Goal: Communication & Community: Answer question/provide support

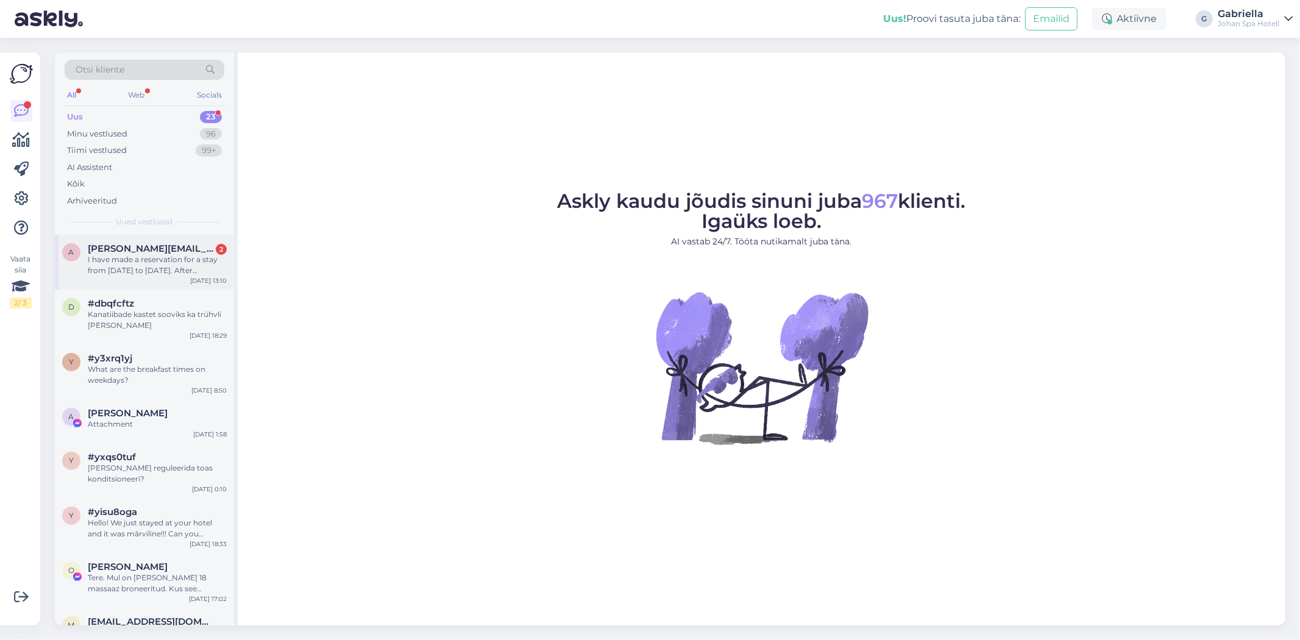
click at [145, 260] on div "I have made a reservation for a stay from [DATE] to [DATE]. After completing th…" at bounding box center [157, 265] width 139 height 22
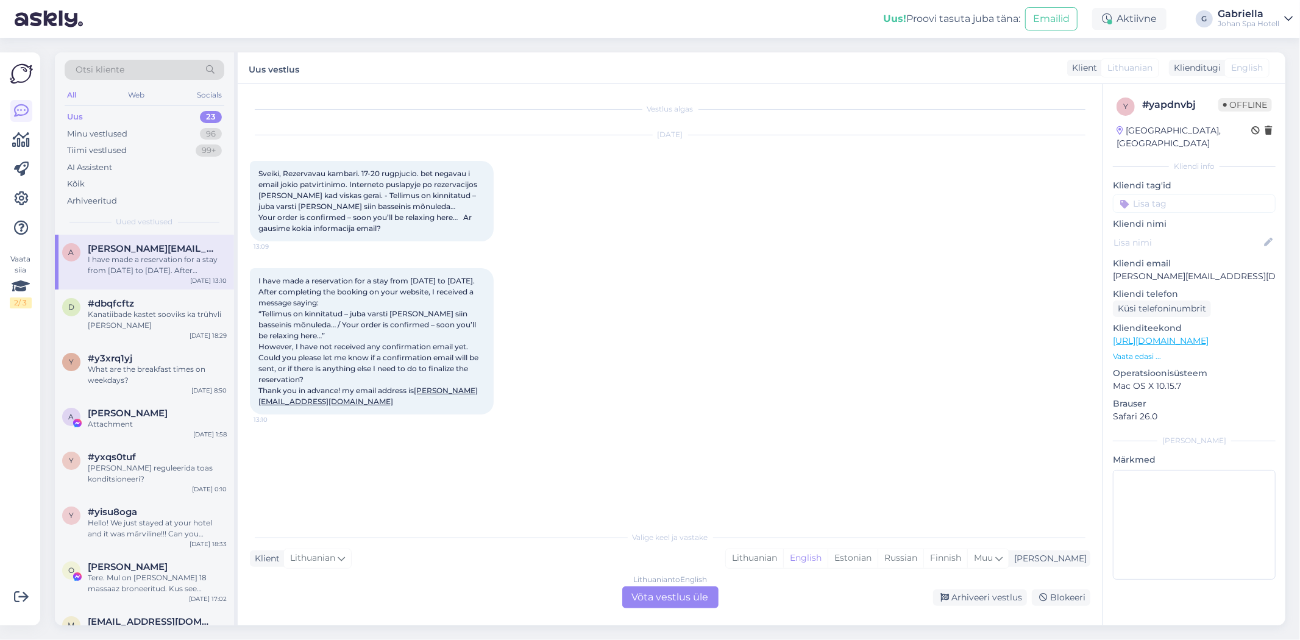
click at [670, 608] on div "Vestlus algas [DATE] [GEOGRAPHIC_DATA], Rezervavau kambari. 17-20 rugpjucio. be…" at bounding box center [670, 354] width 865 height 541
click at [669, 602] on div "Lithuanian to English Võta vestlus üle" at bounding box center [670, 597] width 96 height 22
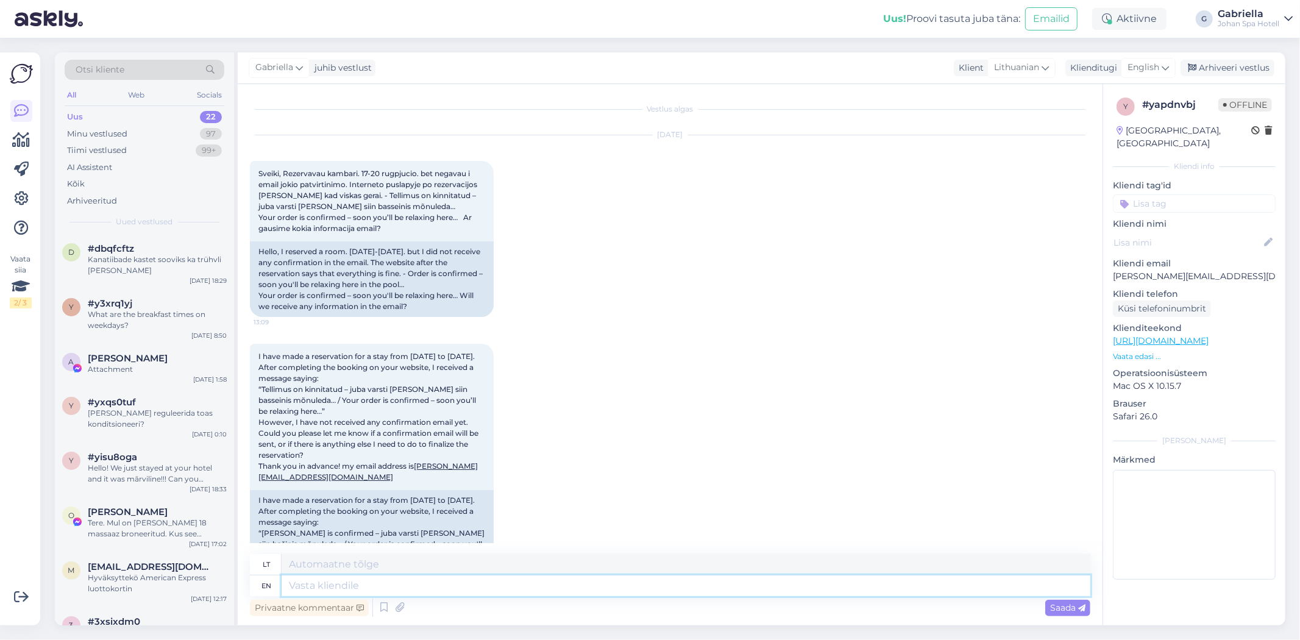
click at [387, 580] on textarea at bounding box center [686, 585] width 809 height 21
type textarea "Hello!"
type textarea "Sveiki!"
type textarea "Hello! Thank y"
type textarea "Sveiki! [GEOGRAPHIC_DATA]"
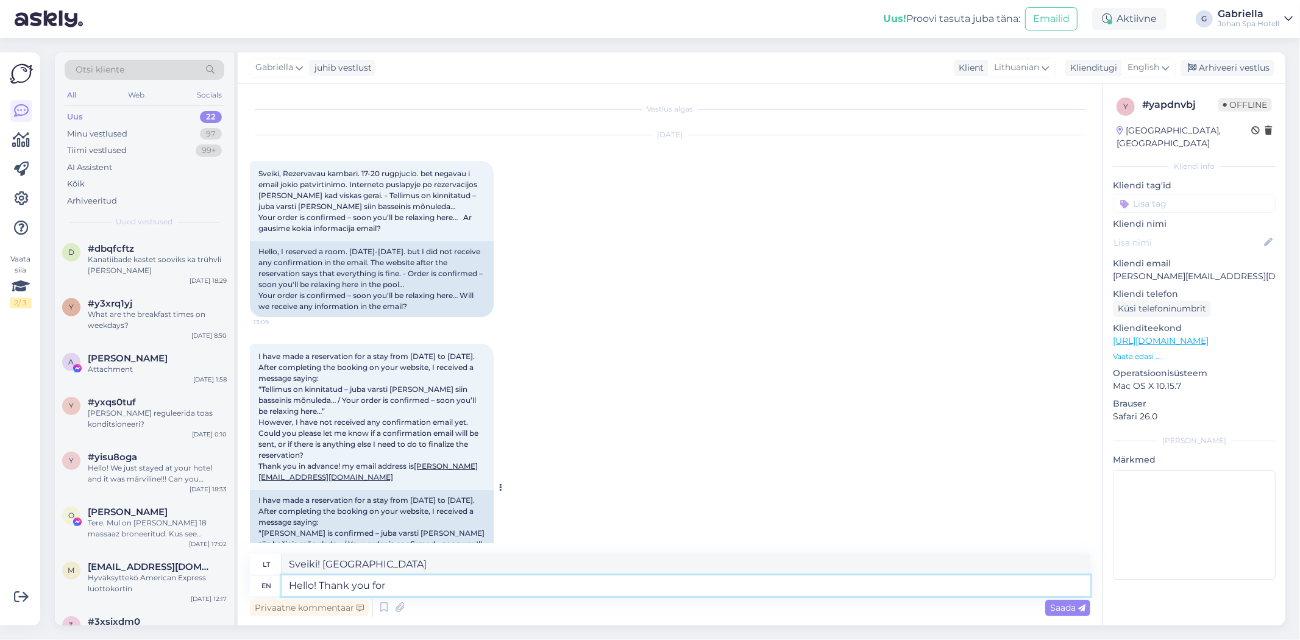
type textarea "Hello! Thank you for r"
type textarea "Sveiki! Ačiū, kad"
type textarea "Hello! Thank you for reserv"
type textarea "Sveiki! Ačiū už rezervaciją"
type textarea "Hello! Thank you for"
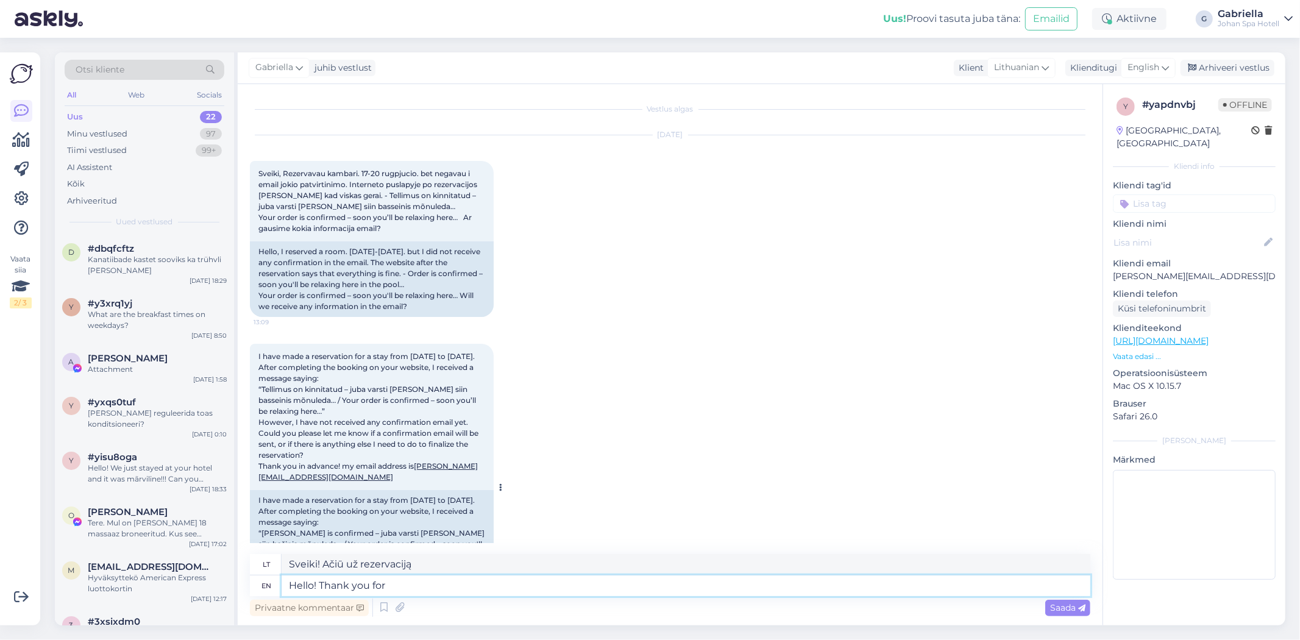
type textarea "Sveiki! Ačiū, kad"
type textarea "Hello! Thank you for making a"
type textarea "Sveiki! Ačiū, kad sukūrėte"
type textarea "Hello! Thank you fo"
type textarea "Sveiki! Ačiū, kad"
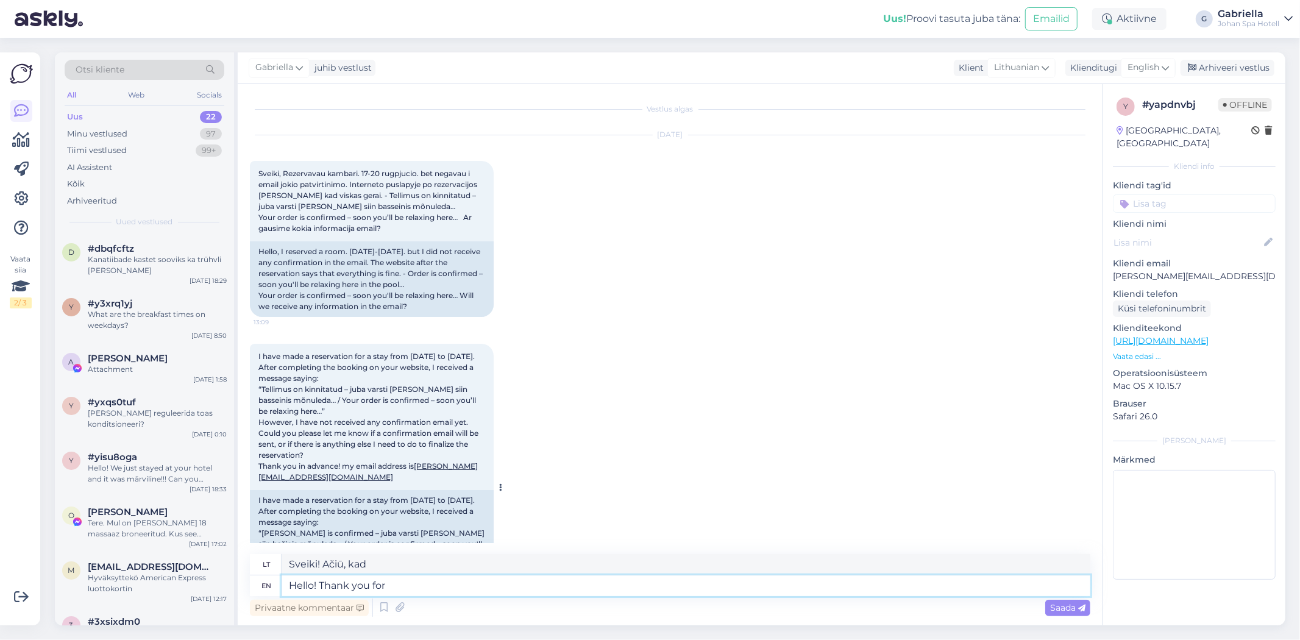
type textarea "Hello! Thank you for t"
type textarea "Sveiki! Ačiū, f"
type textarea "Hello! Thank you for the"
type textarea "Sveiki! Ačiū, kad"
type textarea "Hello! Thank you for the re"
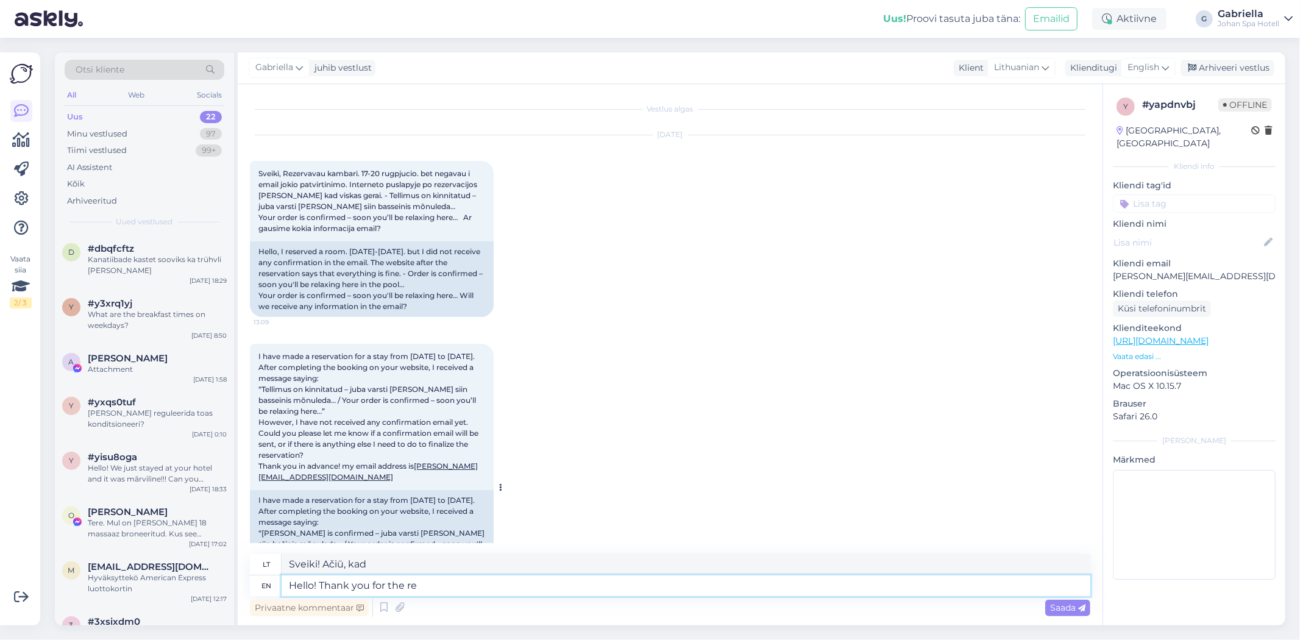
type textarea "Sveiki! Ačiū už"
type textarea "Hello! Thank you for the reserva"
type textarea "Sveiki! Dėkojame už rezervaciją."
type textarea "Hello! Thank you for the reservation"
type textarea "Sveiki! Dėkojame už rezervaciją"
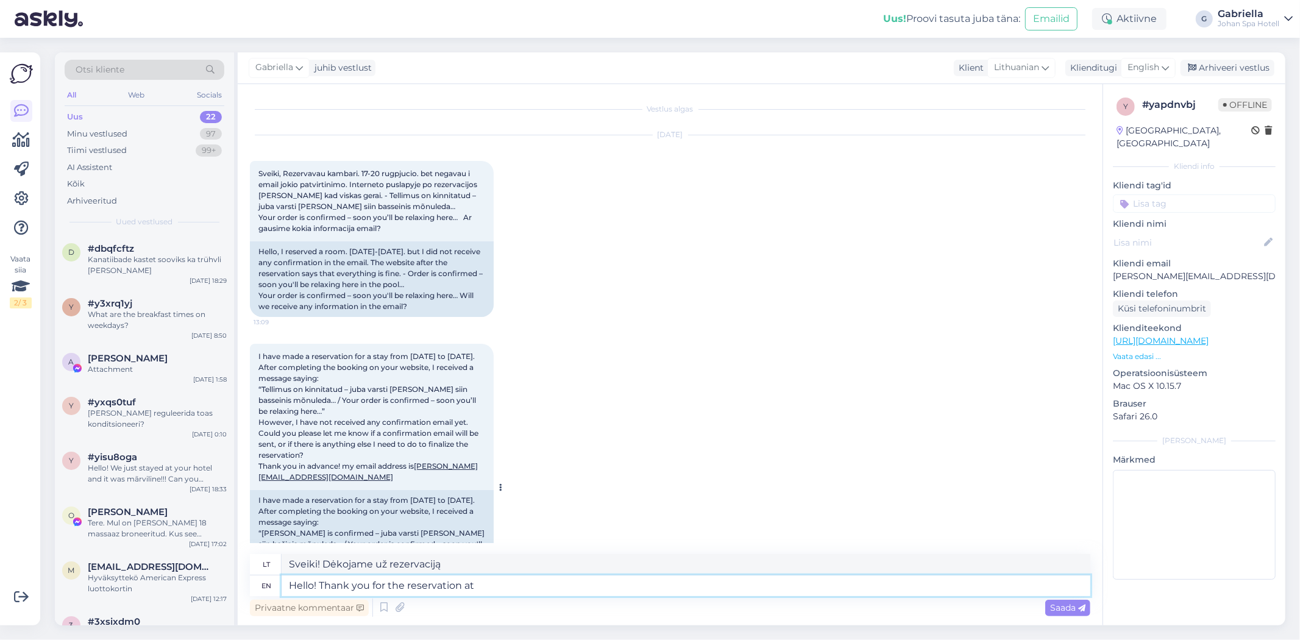
type textarea "Hello! Thank you for the reservation at"
type textarea "Sveiki! Dėkojame už rezervaciją adresu"
type textarea "Hello! Thank you for the reservation at our h"
type textarea "Sveiki! Dėkojame, kad rezervavote mūsų"
type textarea "Hello! Thank you for the reservation at our hotel!"
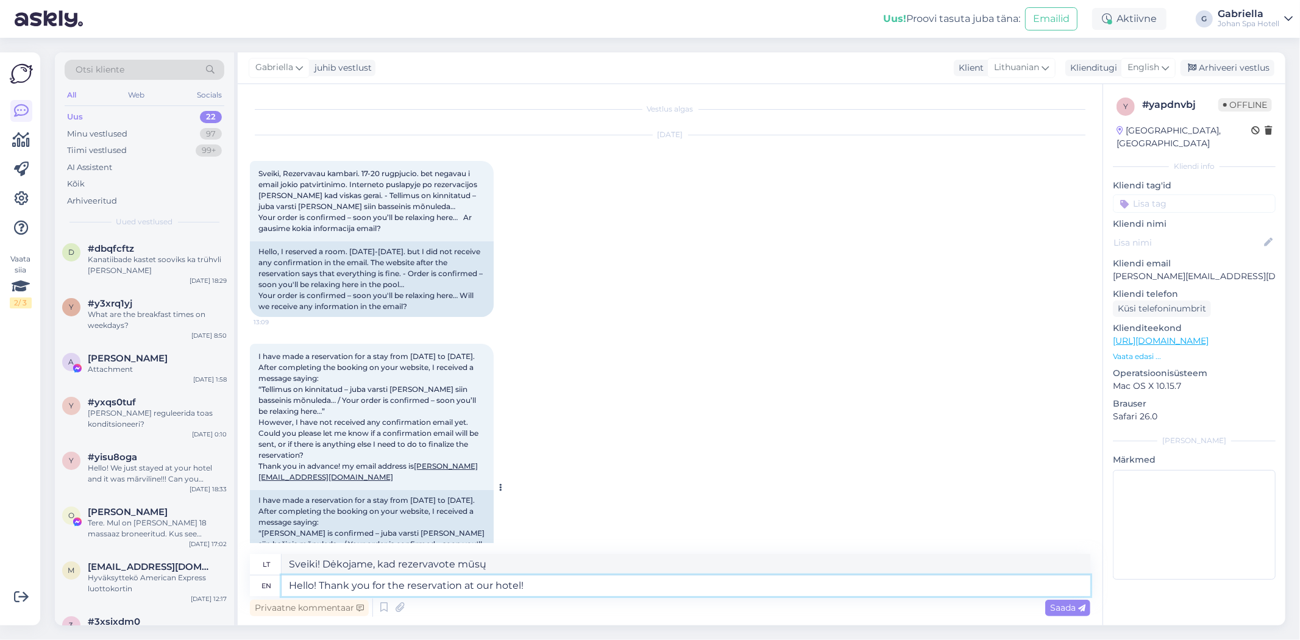
type textarea "Sveiki! Dėkojame, kad rezervavote kambarį mūsų viešbutyje!"
type textarea "Hello! Thank you for the reservation at our hotel! under"
type textarea "Sveiki! Dėkojame, kad rezervavote mūsų viešbutį!"
type textarea "Hello! Thank you for the reservation at our hotel! under who"
type textarea "Sveiki! Dėkojame, kad rezervavote mūsų viešbutį! Pagal ką"
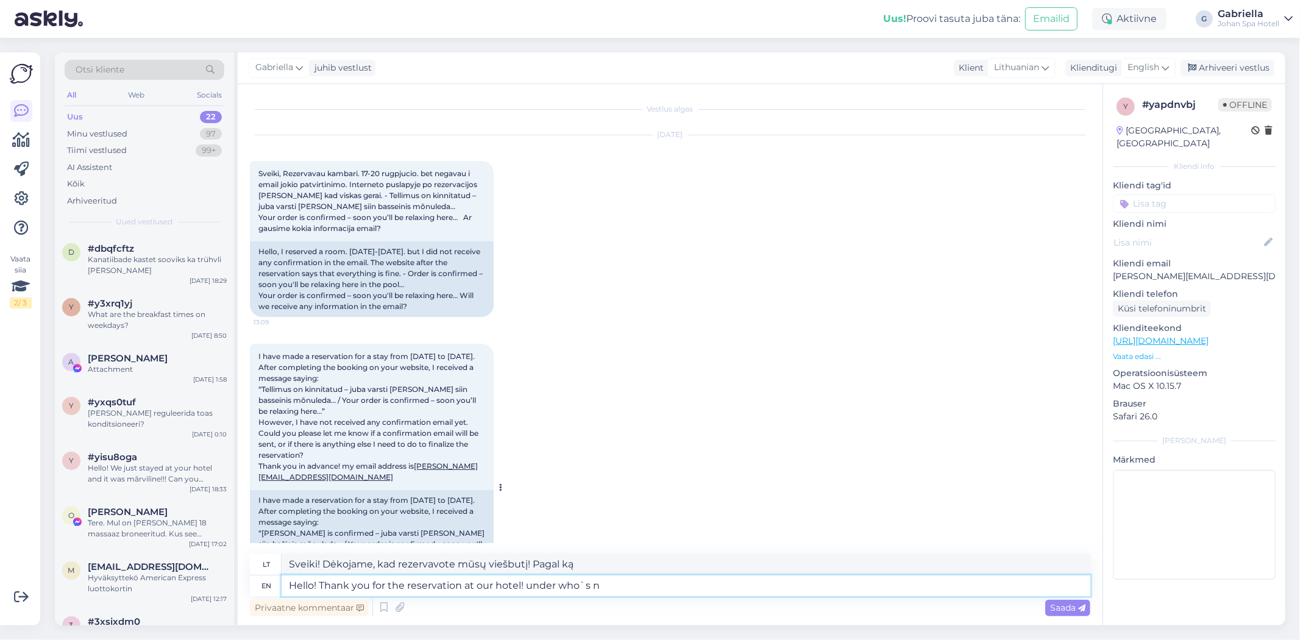
type textarea "Hello! Thank you for the reservation at our hotel! under who`s na"
type textarea "Sveiki! Dėkojame, kad rezervavote mūsų viešbutį! skiltyje „Kieno“"
type textarea "Hello! Thank you for the reservation at our hotel! under who`s name"
type textarea "Sveiki! Dėkojame, kad rezervavote mūsų viešbutį! [PERSON_NAME] vardu"
type textarea "Hello! Thank you for the reservation at our hotel! under who`s name is the"
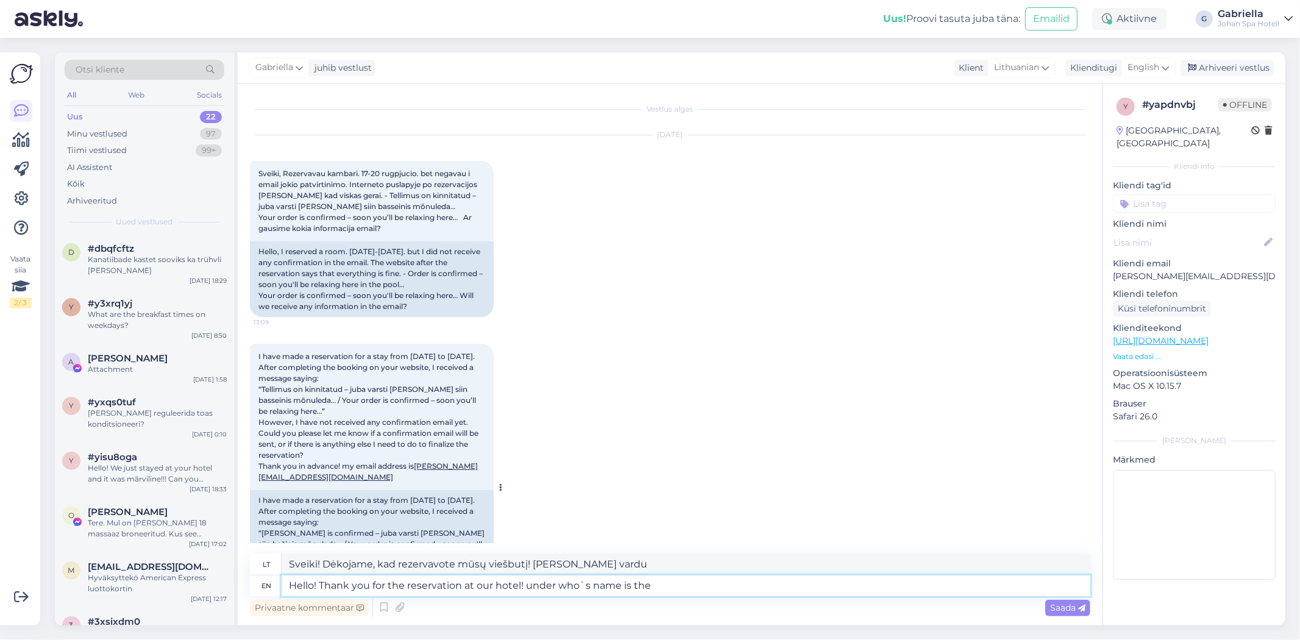
type textarea "Sveiki! Dėkojame, kad rezervavote mūsų viešbutį! [PERSON_NAME] vardu užsisakote?"
type textarea "Hello! Thank you for the reservation at our hotel! under who`s name is the rese…"
type textarea "Sveiki! Dėkojame, kad rezervavote mūsų viešbutyje! [PERSON_NAME] vardu atlikta …"
type textarea "Hello! Thank you for the reservation at our hotel! under who`s name is the rese…"
type textarea "Sveiki! Dėkojame, kad rezervavote mūsų viešbutyje! [PERSON_NAME] vardu rezervuo…"
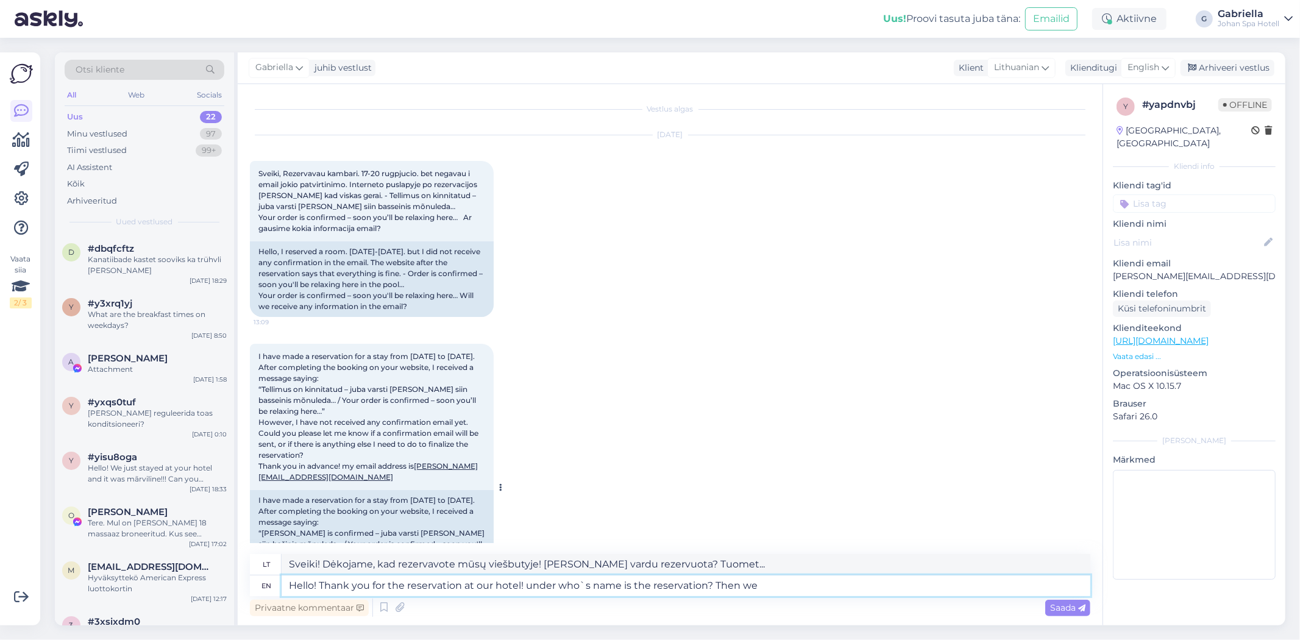
type textarea "Hello! Thank you for the reservation at our hotel! under who`s name is the rese…"
type textarea "Sveiki! Dėkojame, kad rezervavote mūsų viešbutyje! [PERSON_NAME] vardu rezervuo…"
type textarea "Hello! Thank you for the reservation at our hotel! under who`s name is the rese…"
type textarea "Sveiki! Dėkojame, kad rezervavote mūsų viešbutyje! [PERSON_NAME] vardu rezervuo…"
type textarea "Hello! Thank you for the reservation at our hotel! under who`s name is the rese…"
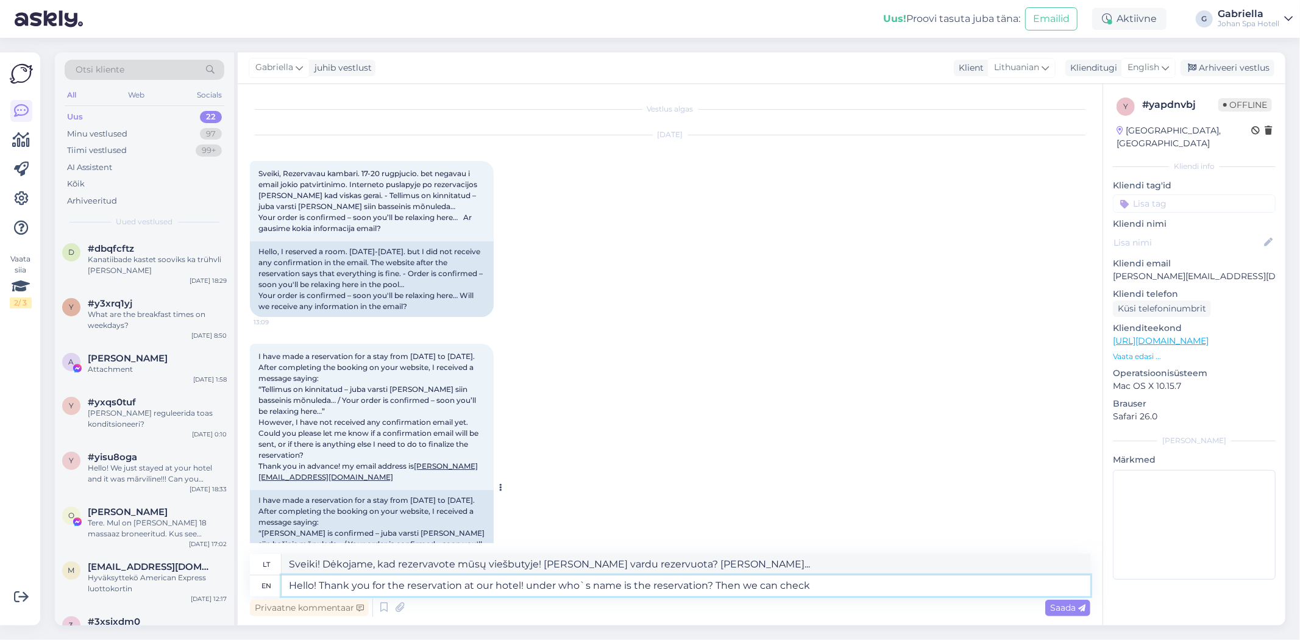
type textarea "Sveiki! Dėkojame, kad rezervavote mūsų viešbutyje! [PERSON_NAME] vardu rezervuo…"
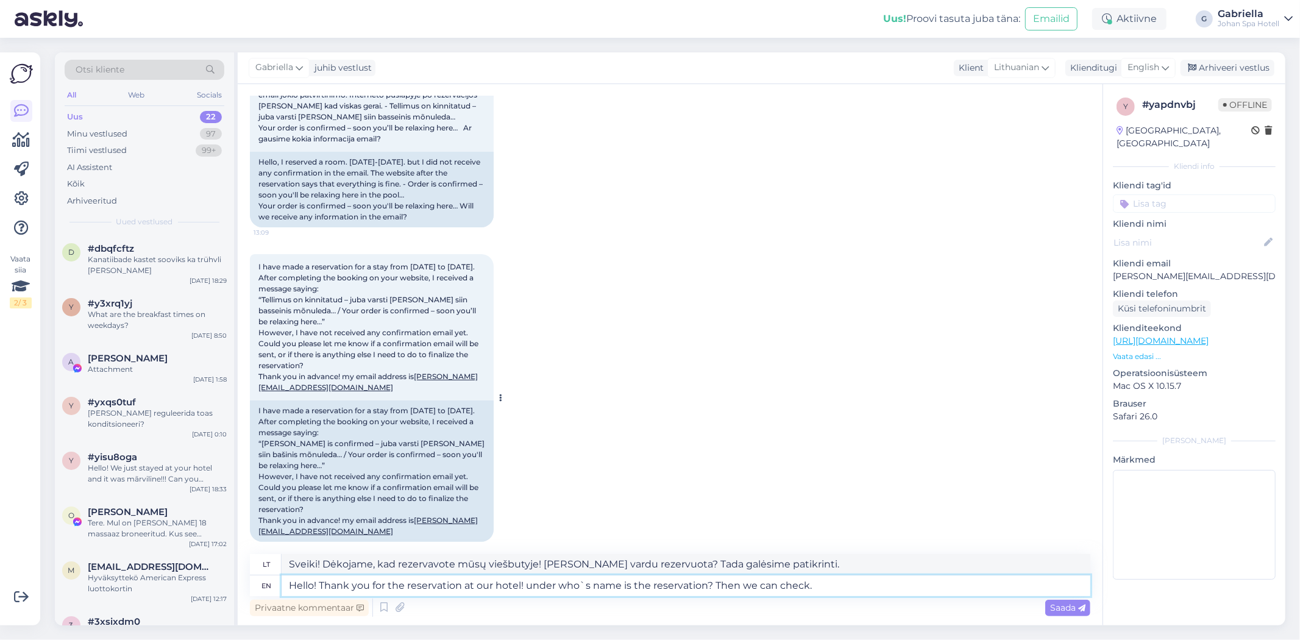
scroll to position [101, 0]
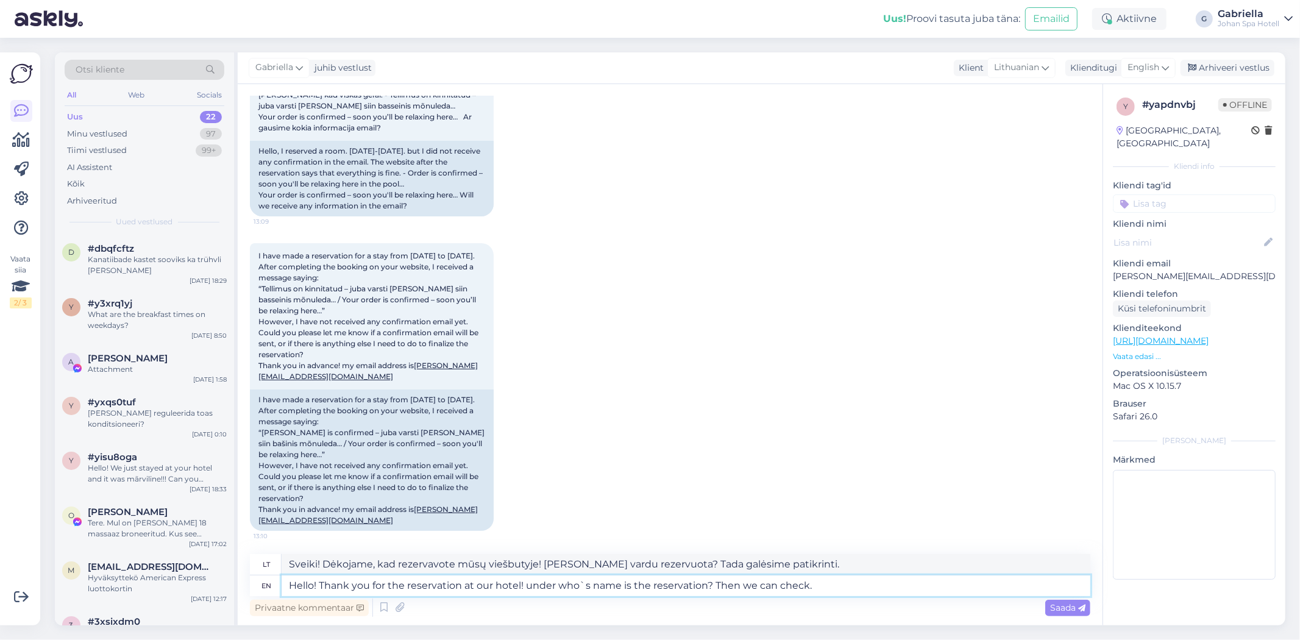
click at [534, 590] on textarea "Hello! Thank you for the reservation at our hotel! under who`s name is the rese…" at bounding box center [686, 585] width 809 height 21
click at [823, 590] on textarea "Hello! Thank you for the reservation at our hotel! Under who`s name is the rese…" at bounding box center [686, 585] width 809 height 21
type textarea "Hello! Thank you for the reservation at our hotel! Under who`s name is the rese…"
type textarea "Sveiki! Dėkojame, kad rezervavote mūsų viešbutyje! [PERSON_NAME] vardu rezervuo…"
type textarea "Hello! Thank you for the reservation at our hotel! Under who`s name is the rese…"
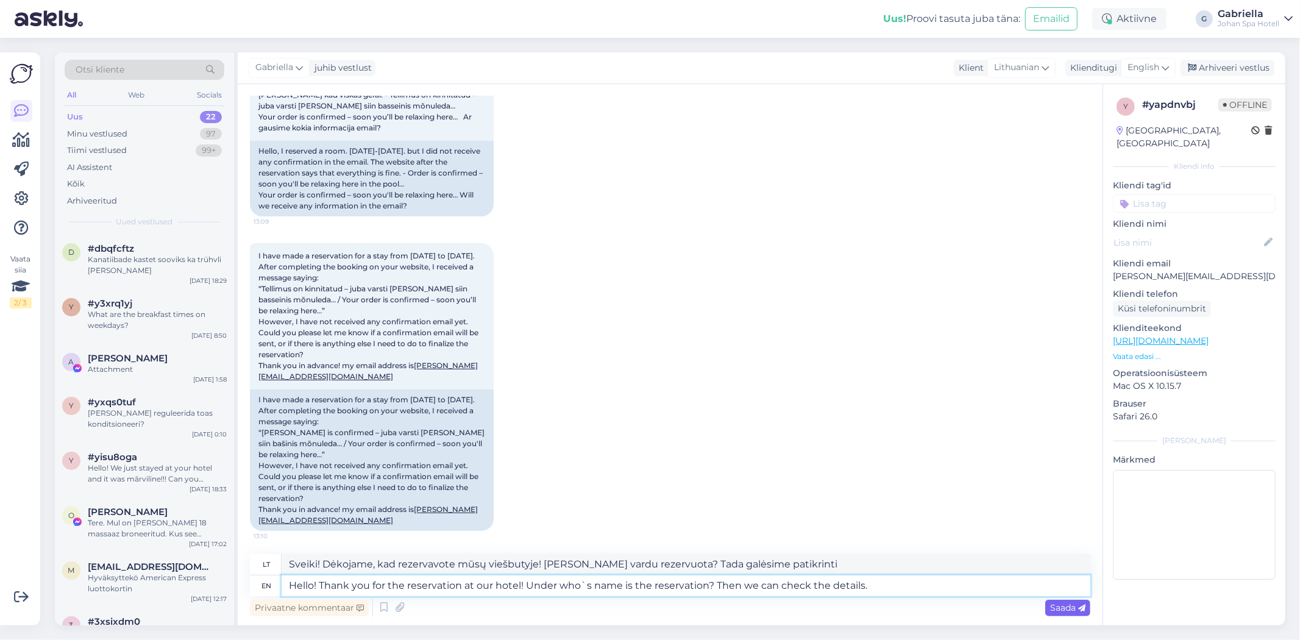
type textarea "Sveiki! Dėkojame, kad rezervavote mūsų viešbutyje! [PERSON_NAME] vardu rezervuo…"
type textarea "Hello! Thank you for the reservation at our hotel! Under who`s name is the rese…"
click at [1070, 606] on span "Saada" at bounding box center [1067, 607] width 35 height 11
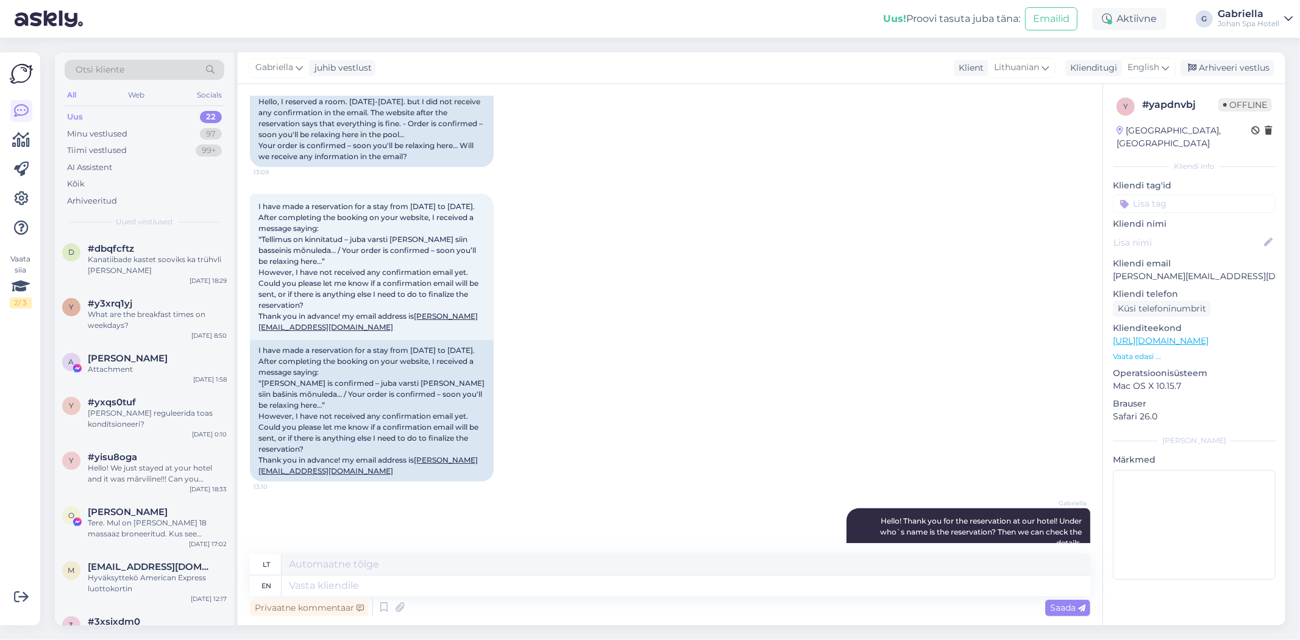
scroll to position [218, 0]
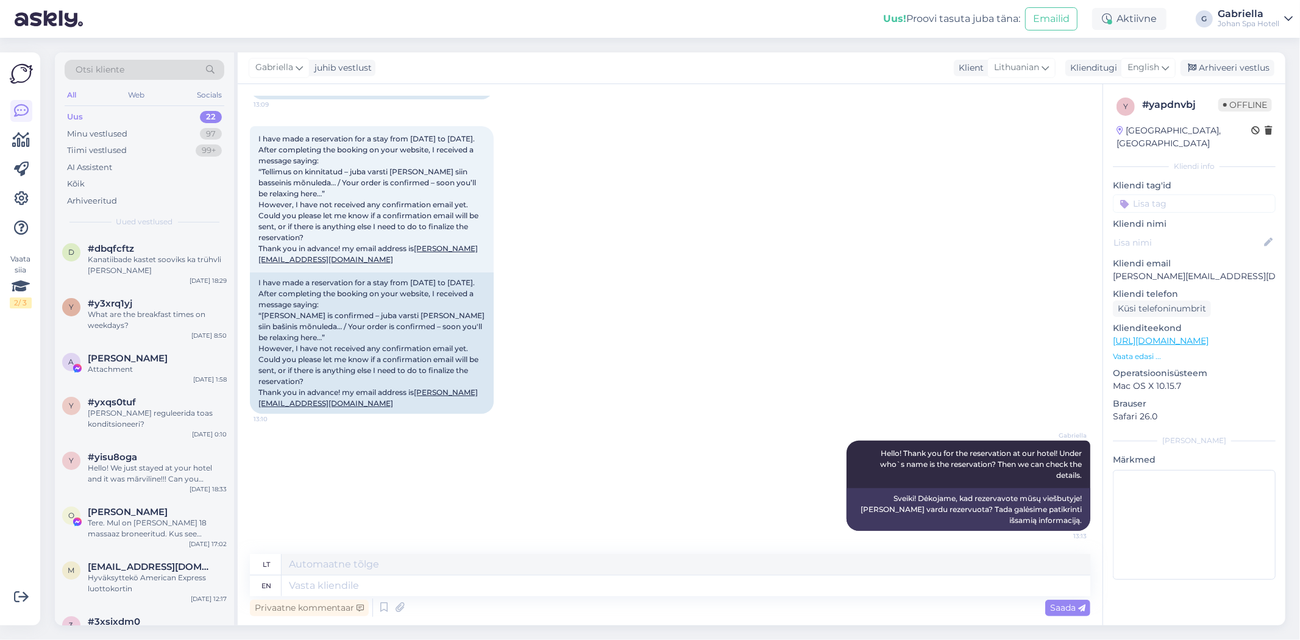
click at [541, 467] on div "[PERSON_NAME] Hello! Thank you for the reservation at our hotel! Under who`s na…" at bounding box center [670, 485] width 840 height 117
click at [190, 318] on div "What are the breakfast times on weekdays?" at bounding box center [157, 320] width 139 height 22
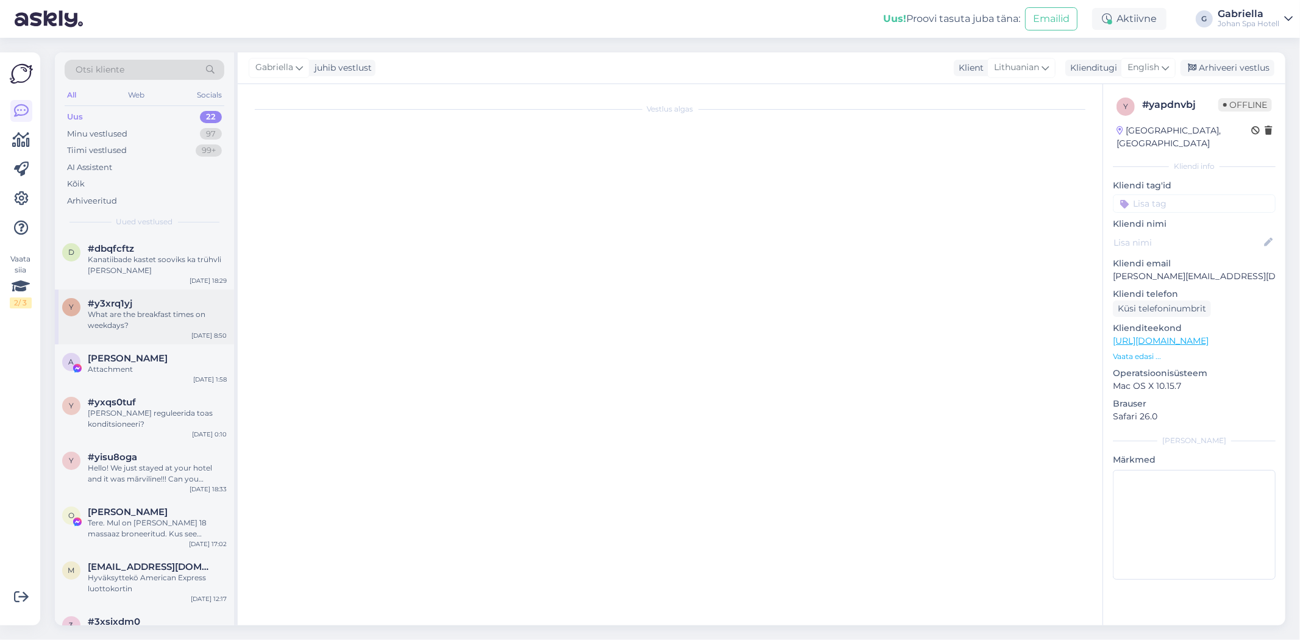
scroll to position [0, 0]
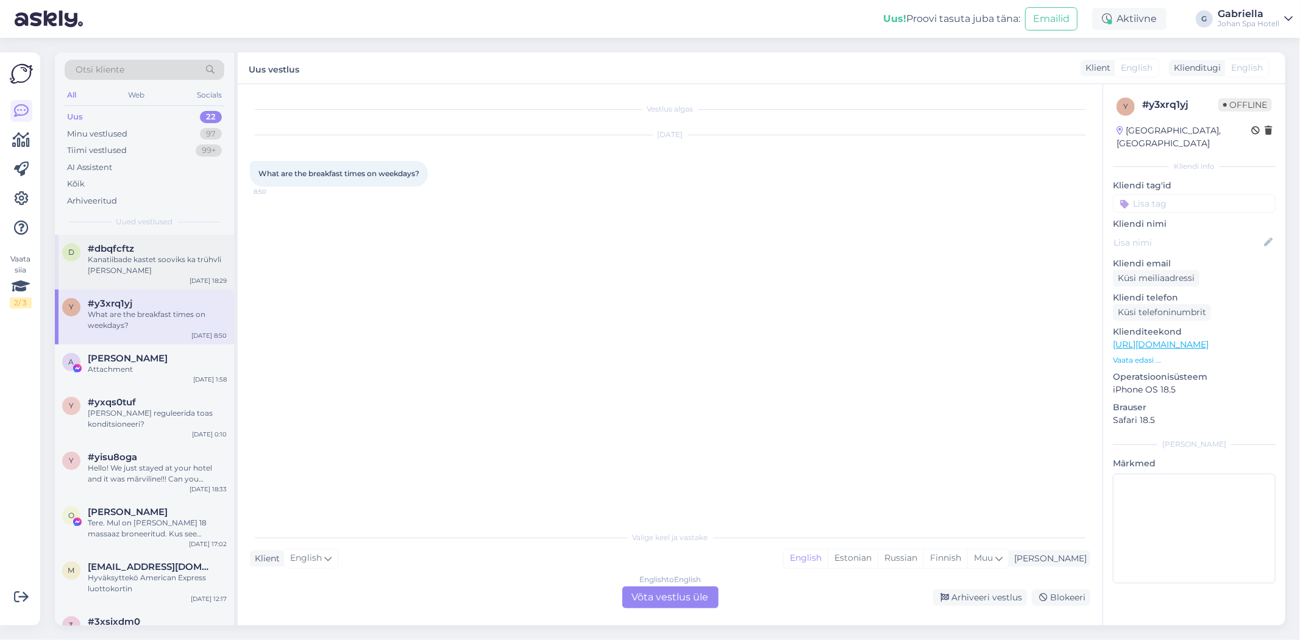
click at [171, 274] on div "Kanatiibade kastet sooviks ka trühvli [PERSON_NAME]" at bounding box center [157, 265] width 139 height 22
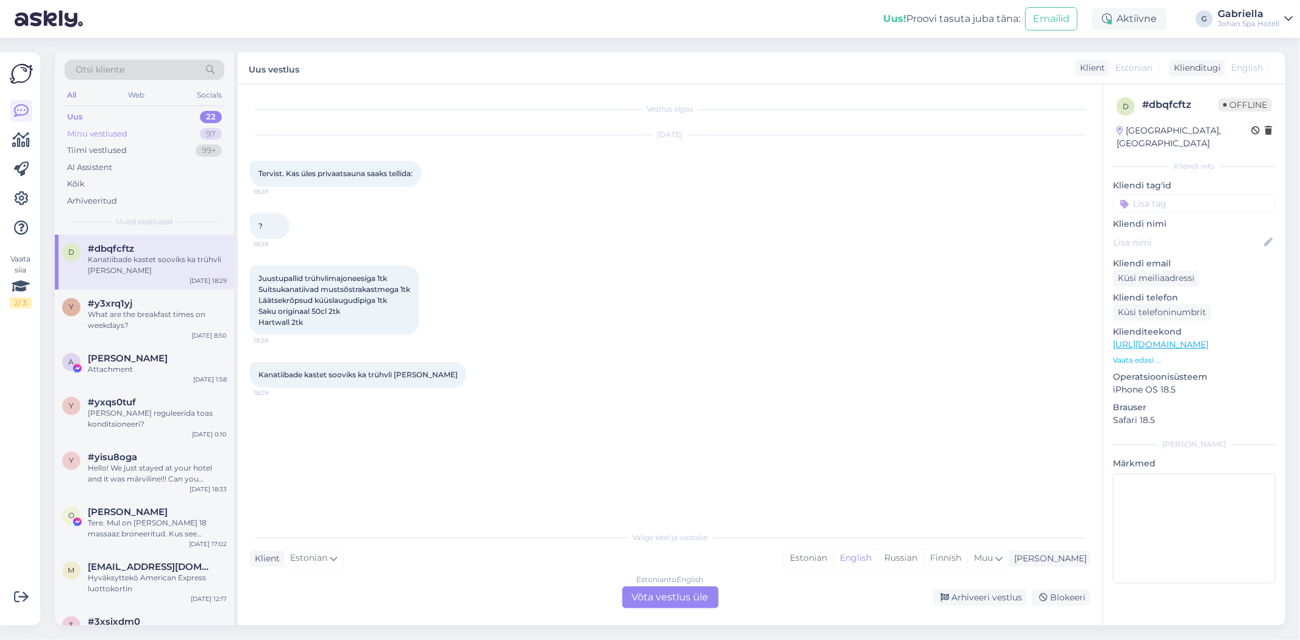
click at [146, 136] on div "Minu vestlused 97" at bounding box center [145, 134] width 160 height 17
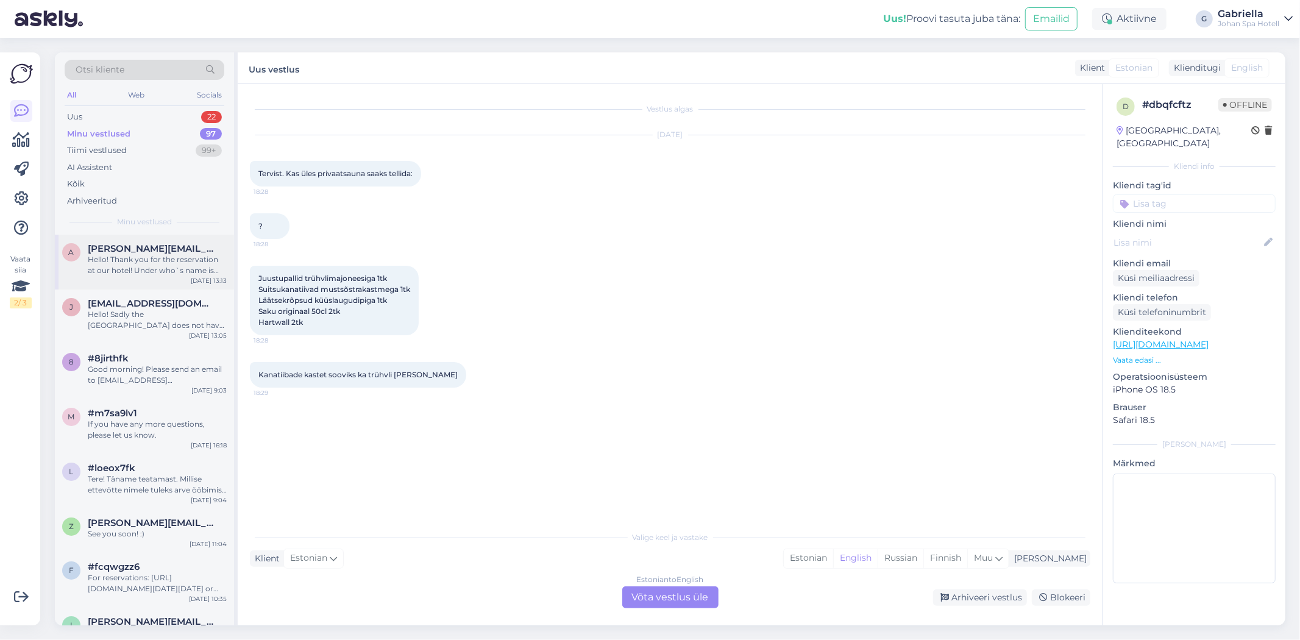
click at [166, 266] on div "Hello! Thank you for the reservation at our hotel! Under who`s name is the rese…" at bounding box center [157, 265] width 139 height 22
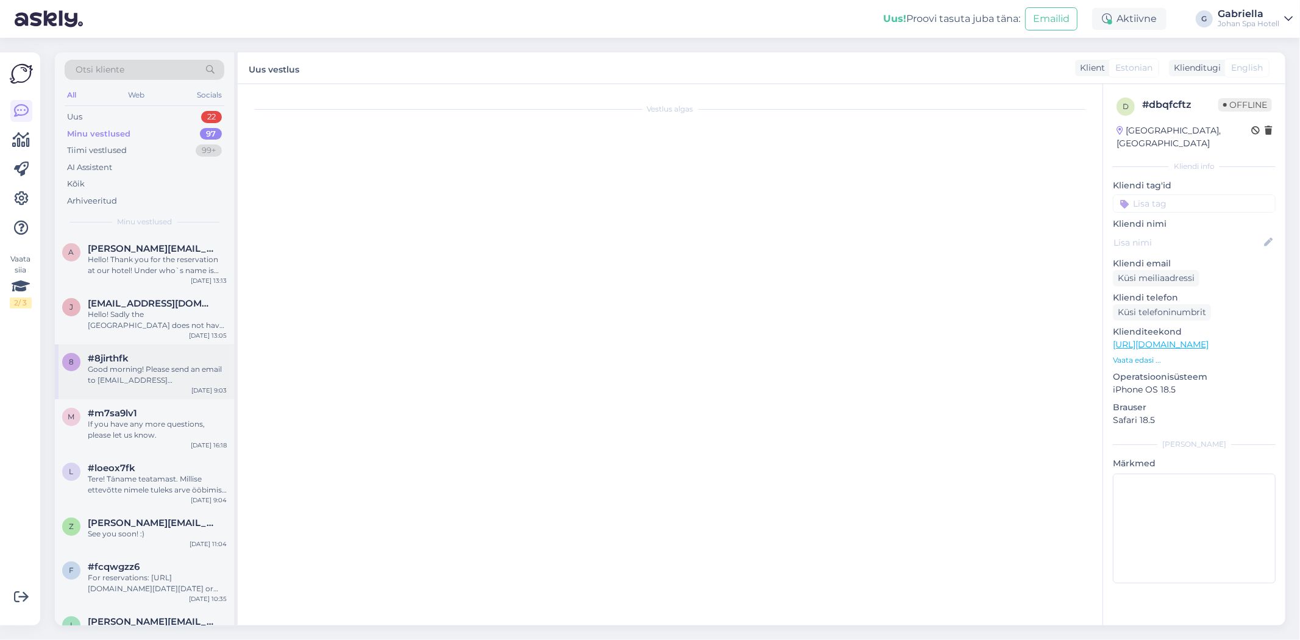
scroll to position [218, 0]
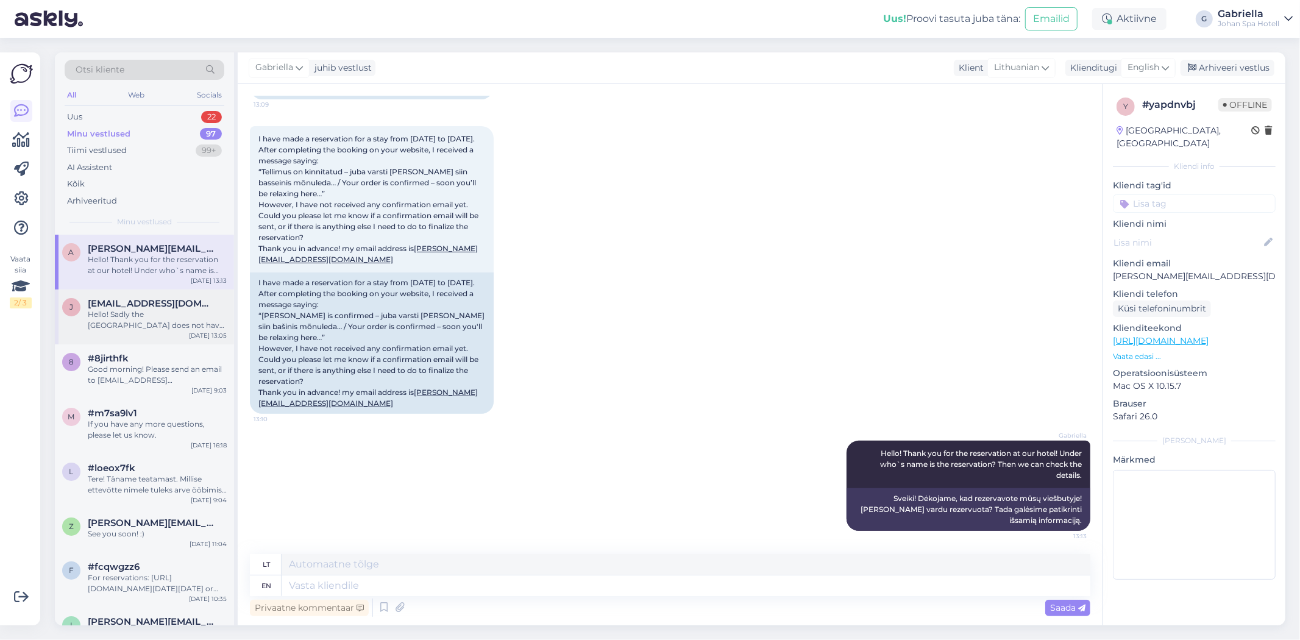
click at [176, 335] on div "j [EMAIL_ADDRESS][DOMAIN_NAME] Hello! Sadly the [GEOGRAPHIC_DATA] does not have…" at bounding box center [144, 316] width 179 height 55
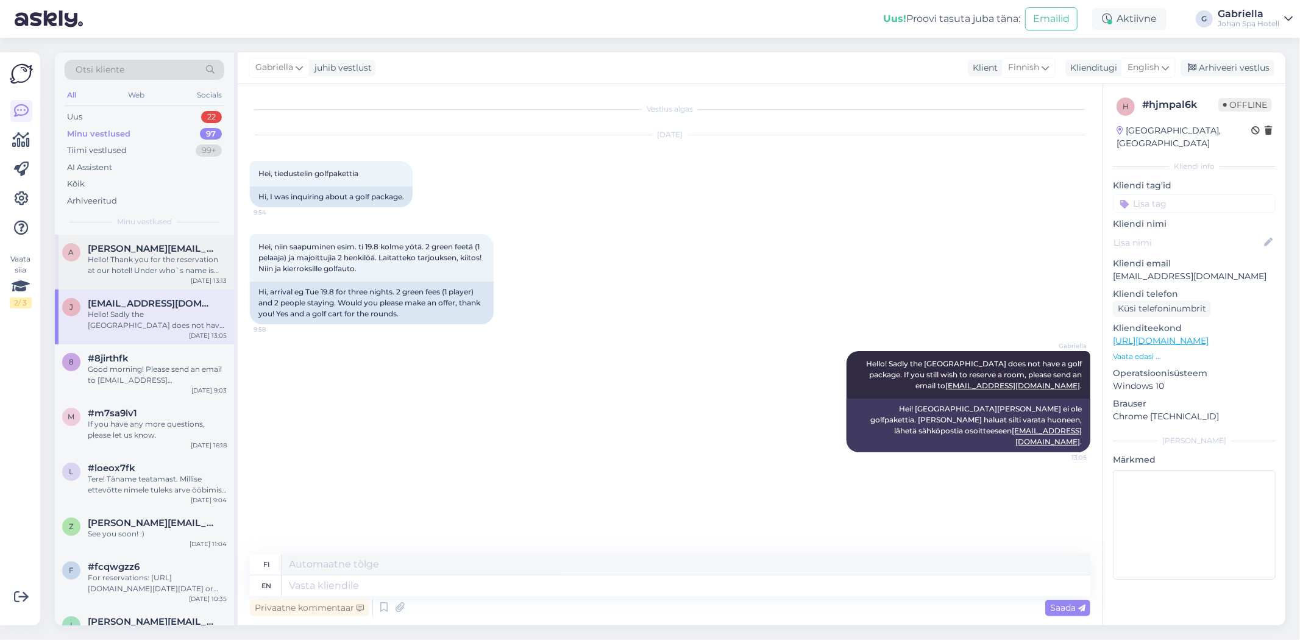
click at [162, 265] on div "Hello! Thank you for the reservation at our hotel! Under who`s name is the rese…" at bounding box center [157, 265] width 139 height 22
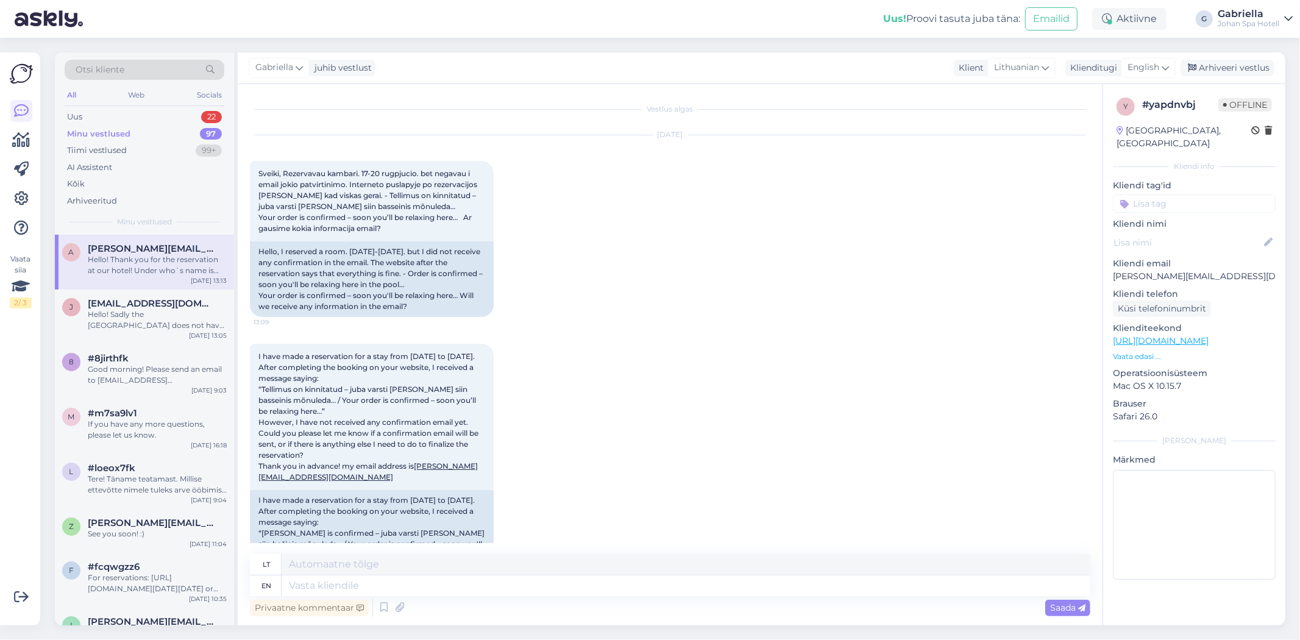
scroll to position [218, 0]
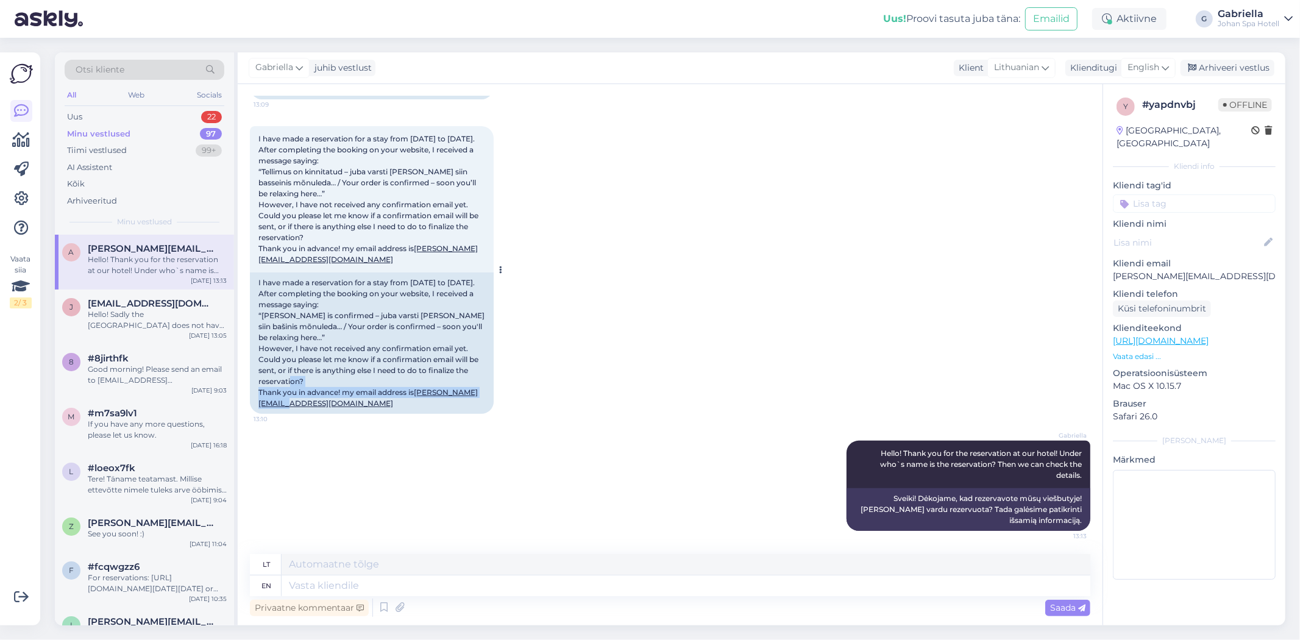
drag, startPoint x: 354, startPoint y: 405, endPoint x: 277, endPoint y: 411, distance: 77.0
click at [260, 395] on div "I have made a reservation for a stay from [DATE] to [DATE]. After completing th…" at bounding box center [372, 342] width 244 height 141
click at [377, 400] on div "I have made a reservation for a stay from [DATE] to [DATE]. After completing th…" at bounding box center [372, 342] width 244 height 141
drag, startPoint x: 355, startPoint y: 400, endPoint x: 244, endPoint y: 407, distance: 110.6
click at [244, 407] on div "Vestlus algas [DATE] [GEOGRAPHIC_DATA], Rezervavau kambari. 17-20 rugpjucio. be…" at bounding box center [670, 354] width 865 height 541
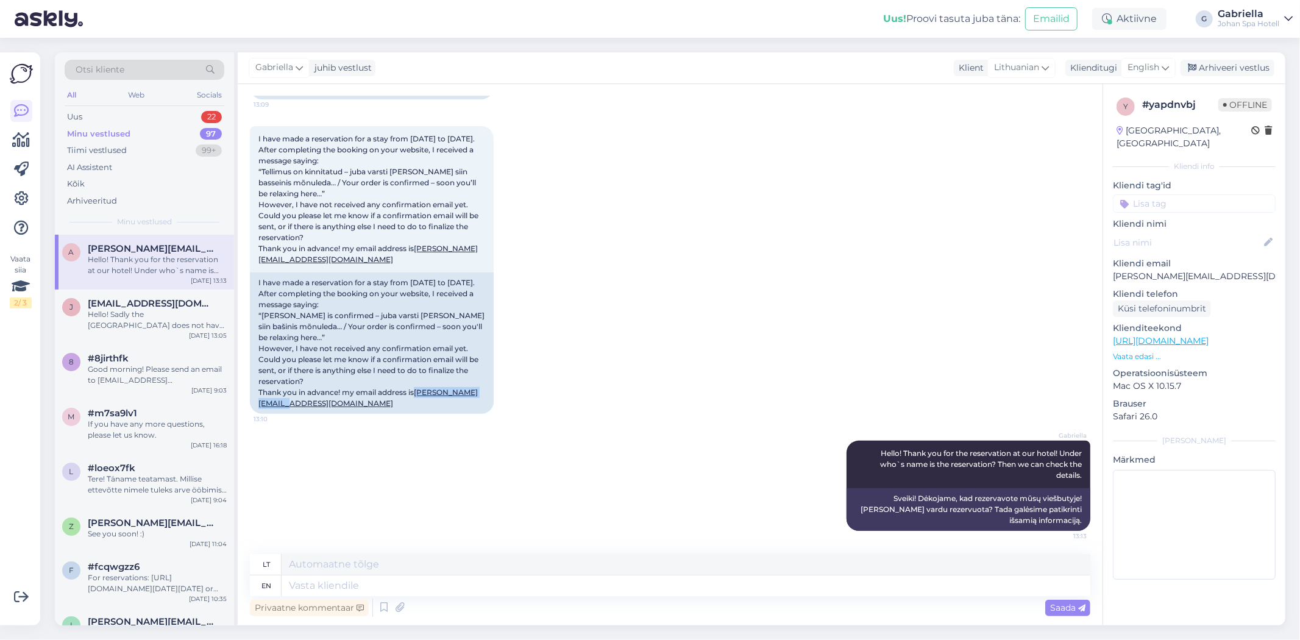
copy link "[PERSON_NAME][EMAIL_ADDRESS][DOMAIN_NAME]"
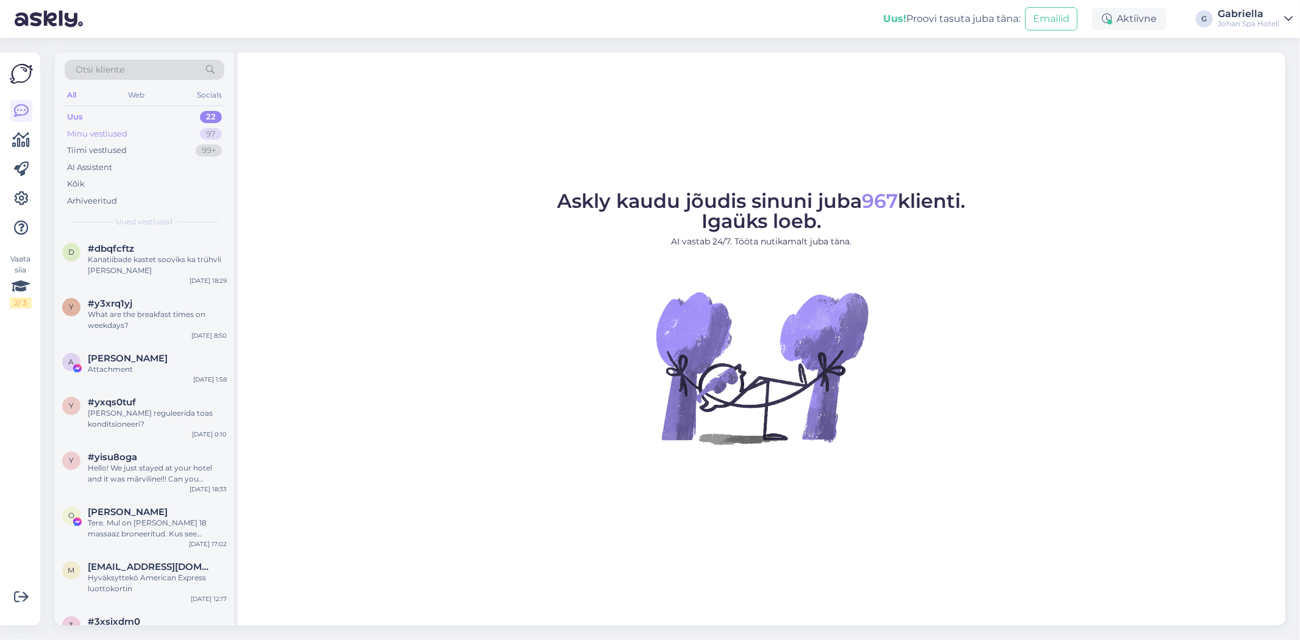
click at [145, 132] on div "Minu vestlused 97" at bounding box center [145, 134] width 160 height 17
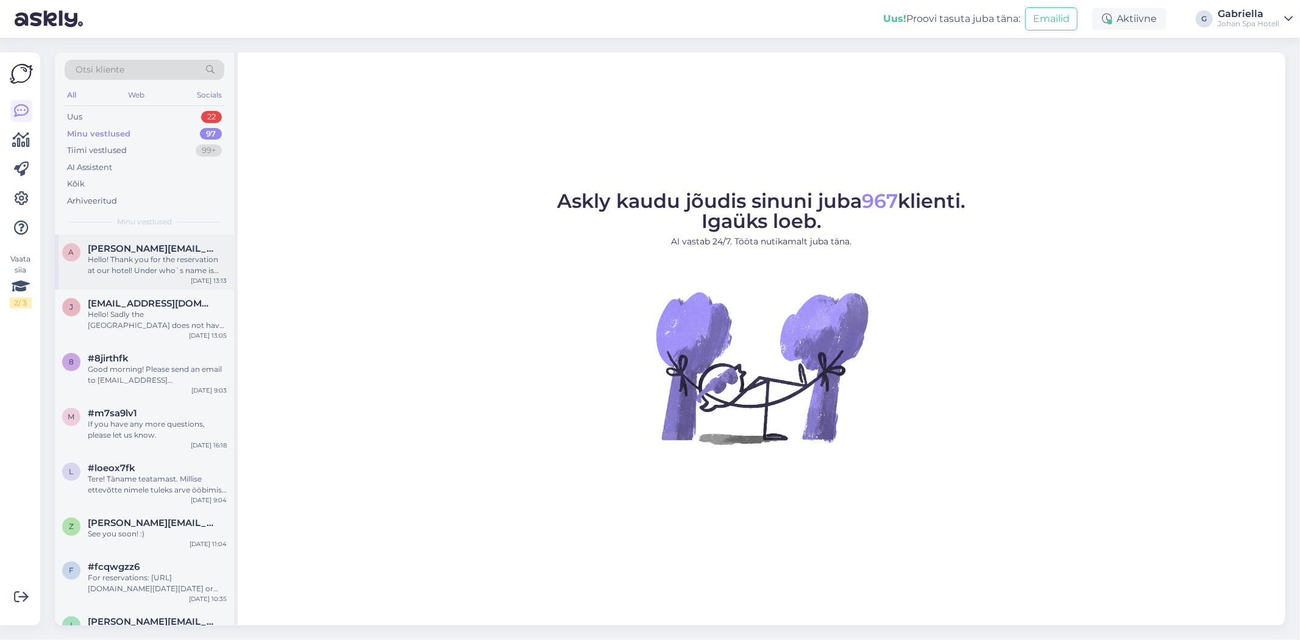
click at [145, 239] on div "a algirdas@jumsoft.com Hello! Thank you for the reservation at our hotel! Under…" at bounding box center [144, 262] width 179 height 55
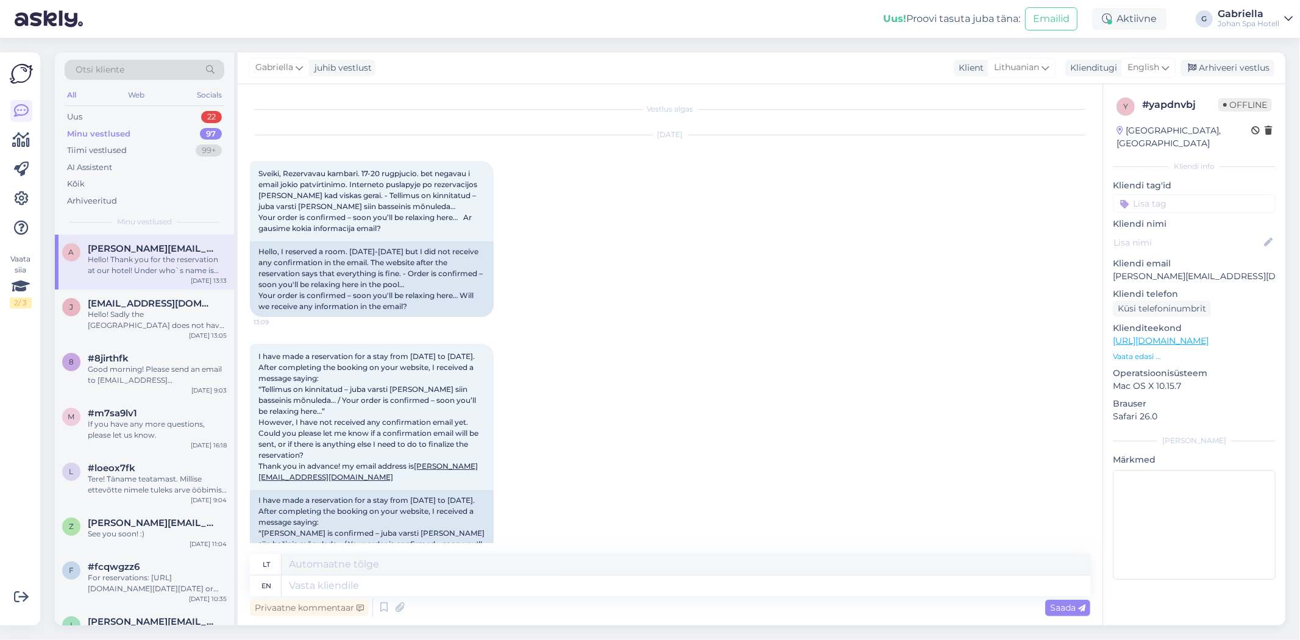
scroll to position [218, 0]
